Goal: Task Accomplishment & Management: Manage account settings

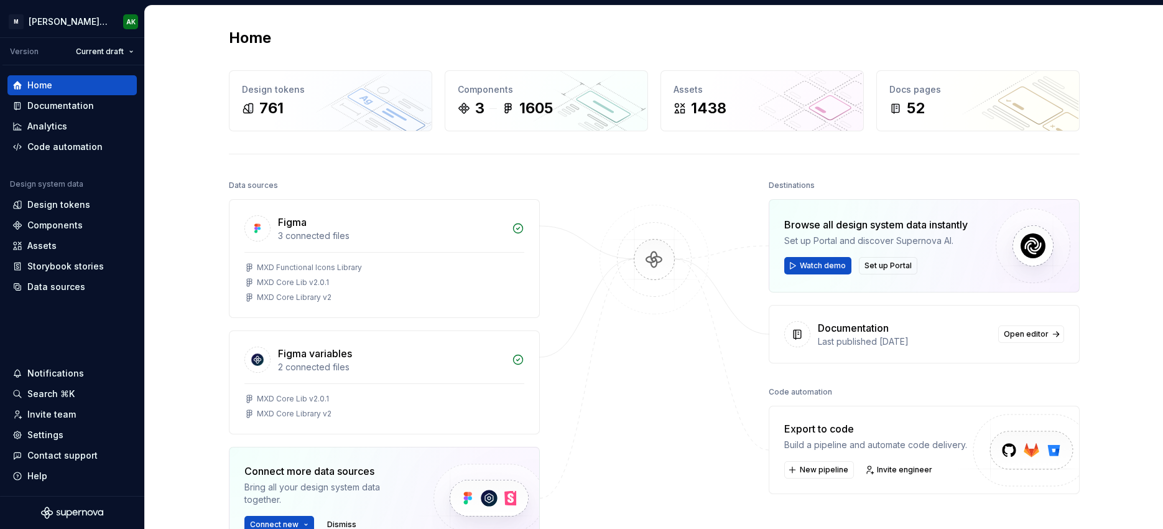
click at [450, 160] on div "Home Design tokens 761 Components 3 1605 Assets 1438 Docs pages 52 Data sources…" at bounding box center [653, 345] width 895 height 678
click at [42, 430] on div "Settings" at bounding box center [45, 434] width 36 height 12
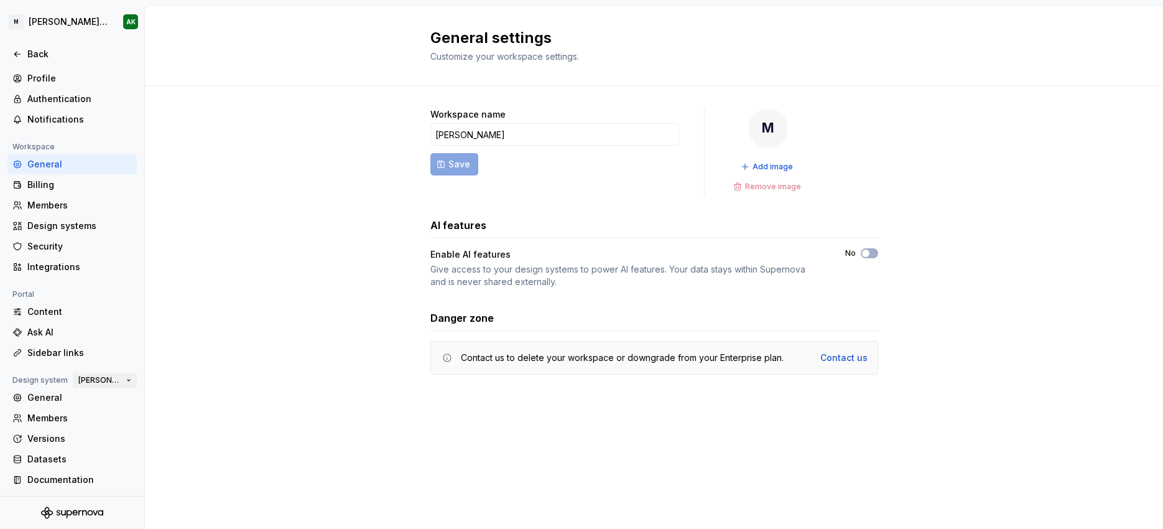
scroll to position [20, 0]
click at [55, 419] on div "Members" at bounding box center [79, 416] width 104 height 12
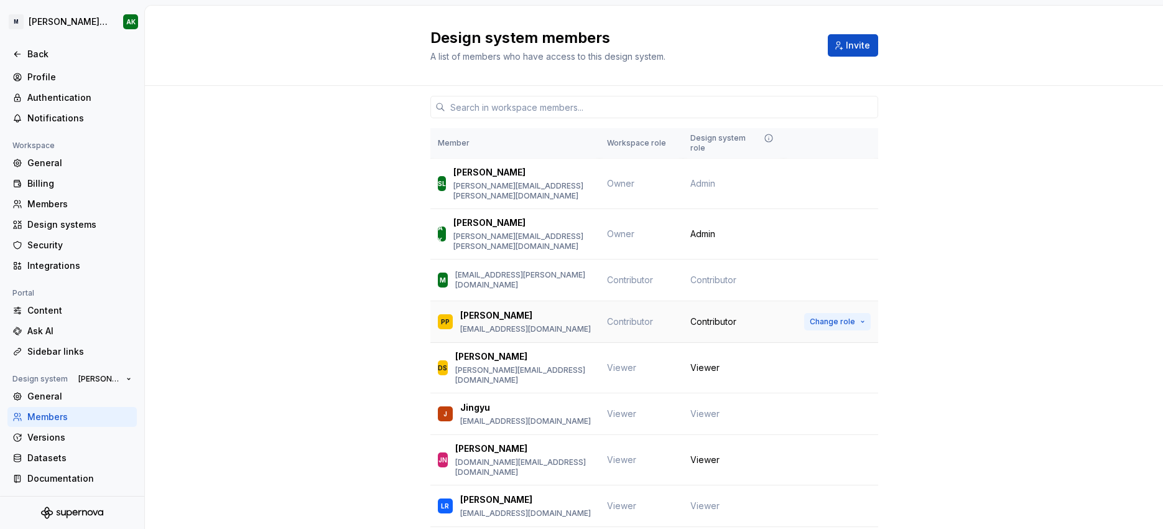
click at [851, 313] on button "Change role" at bounding box center [837, 321] width 67 height 17
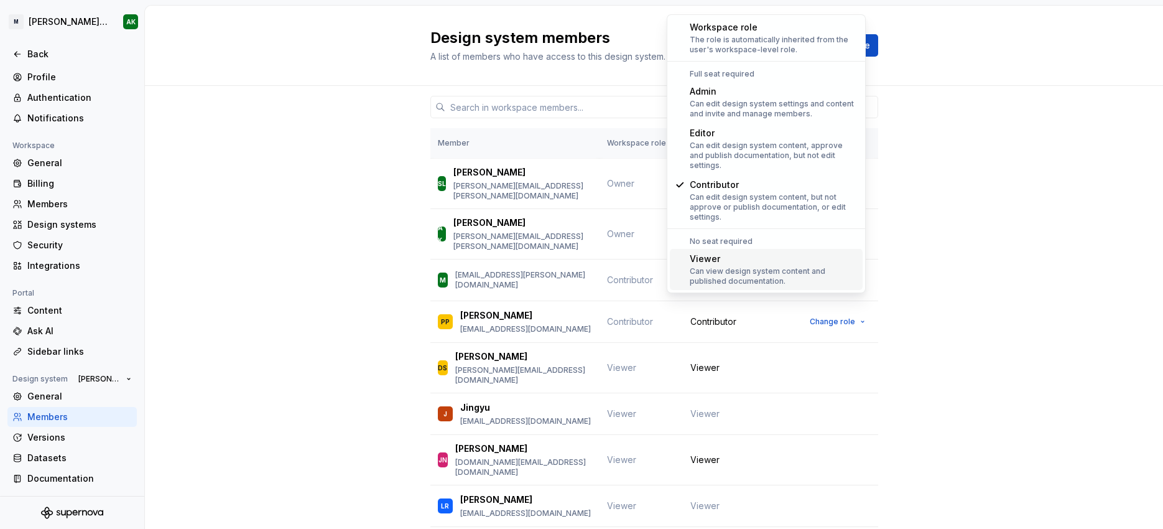
click at [803, 274] on div "Can view design system content and published documentation." at bounding box center [774, 276] width 168 height 20
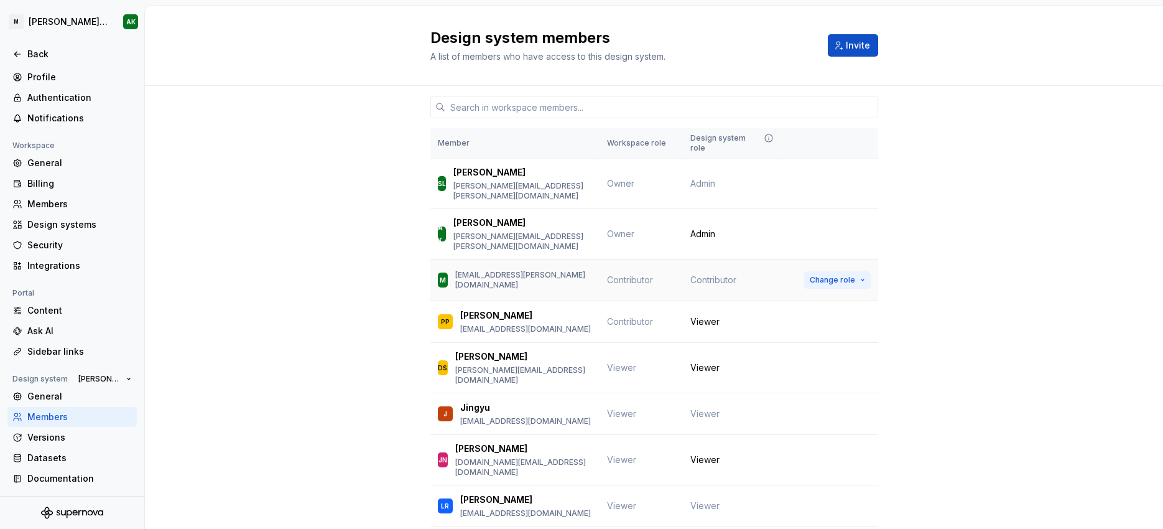
click at [820, 275] on span "Change role" at bounding box center [832, 280] width 45 height 10
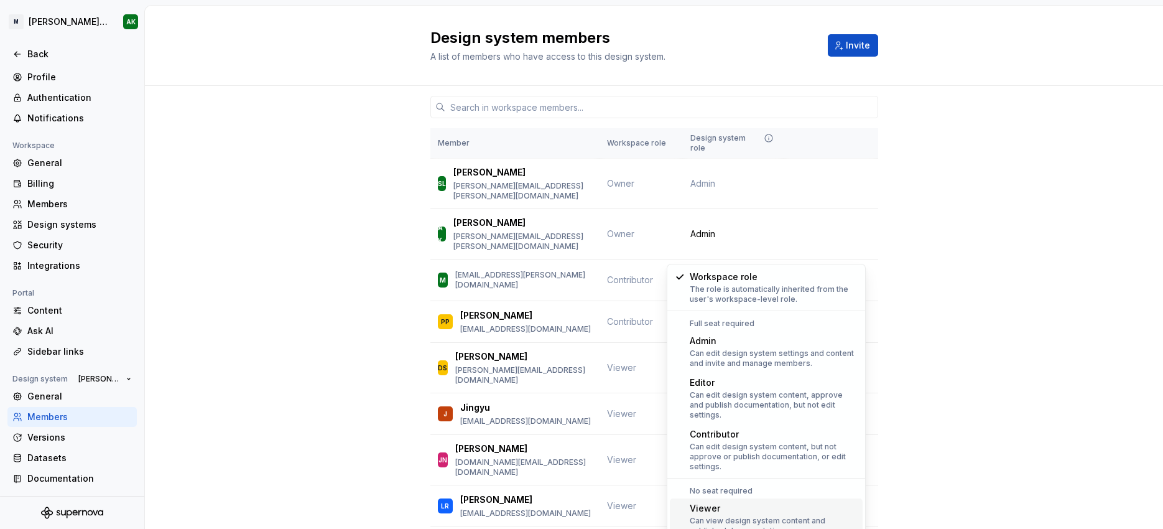
click at [742, 515] on div "Can view design system content and published documentation." at bounding box center [774, 525] width 168 height 20
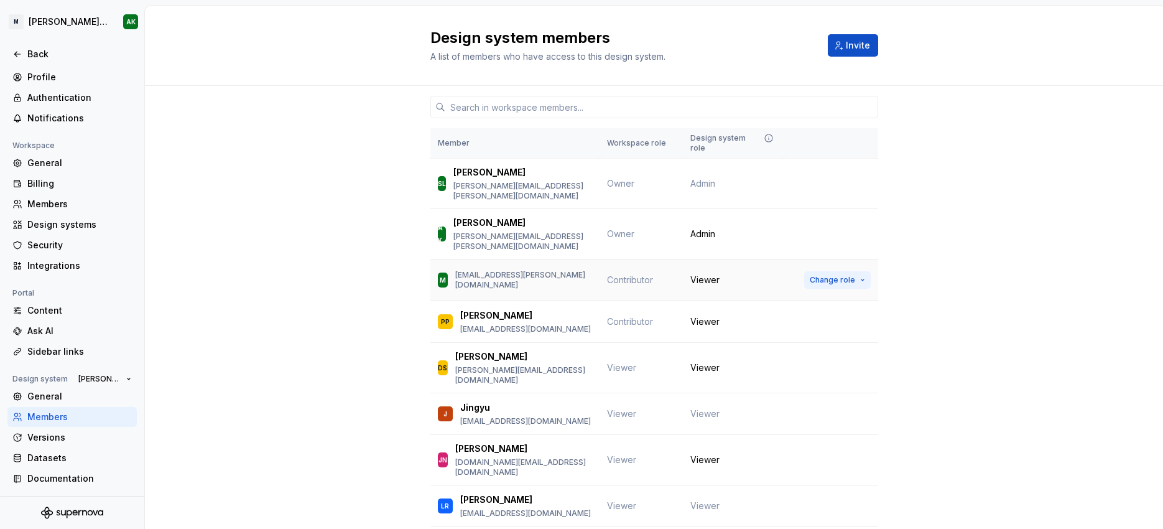
click at [832, 275] on span "Change role" at bounding box center [832, 280] width 45 height 10
click at [996, 463] on div "Member Workspace role Design system role SL [PERSON_NAME] [PERSON_NAME][EMAIL_A…" at bounding box center [654, 451] width 1018 height 731
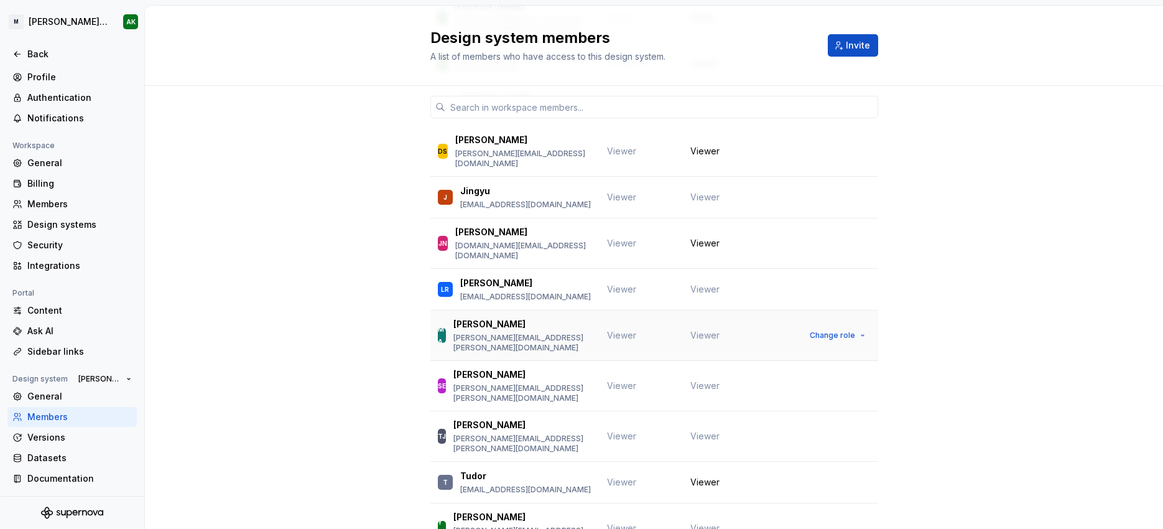
scroll to position [217, 0]
click at [272, 203] on div "Member Workspace role Design system role SL [PERSON_NAME] [PERSON_NAME][EMAIL_A…" at bounding box center [654, 234] width 1018 height 731
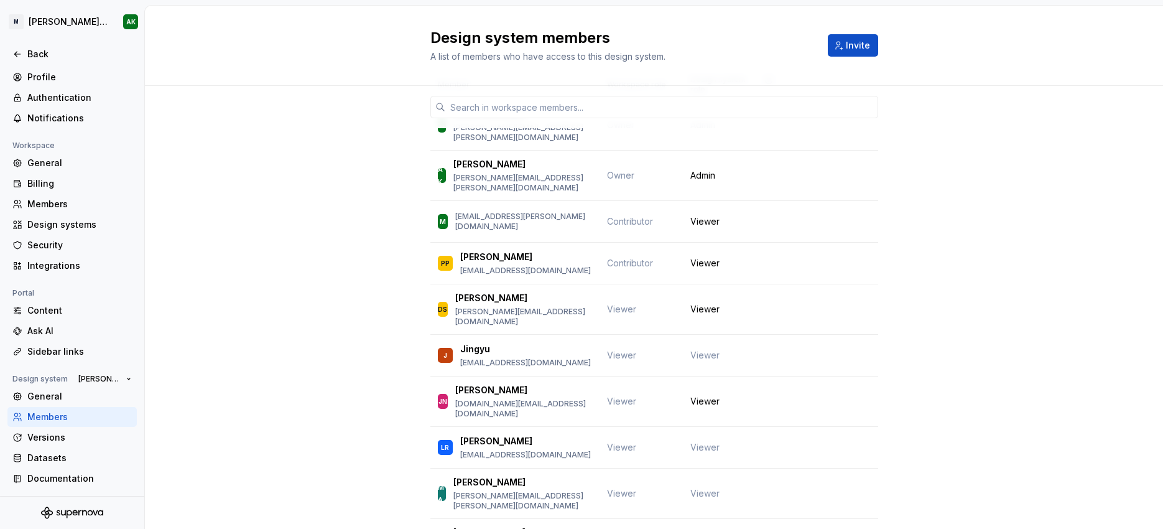
scroll to position [0, 0]
